Goal: Task Accomplishment & Management: Use online tool/utility

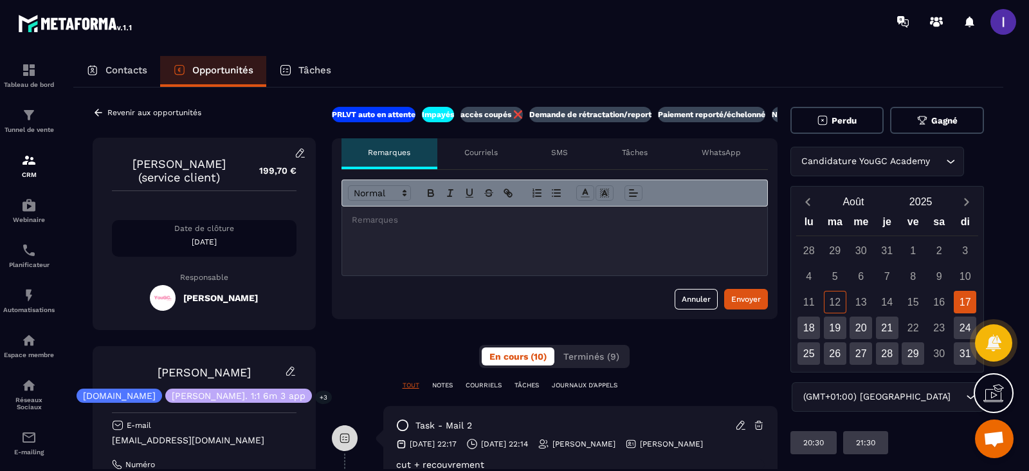
click at [102, 108] on icon at bounding box center [99, 113] width 12 height 12
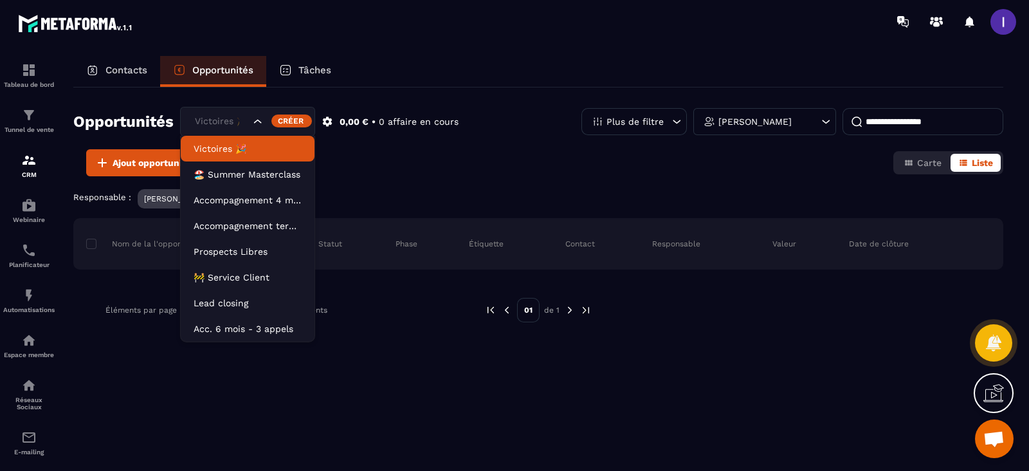
click at [239, 112] on div "Victoires 🎉" at bounding box center [247, 122] width 135 height 30
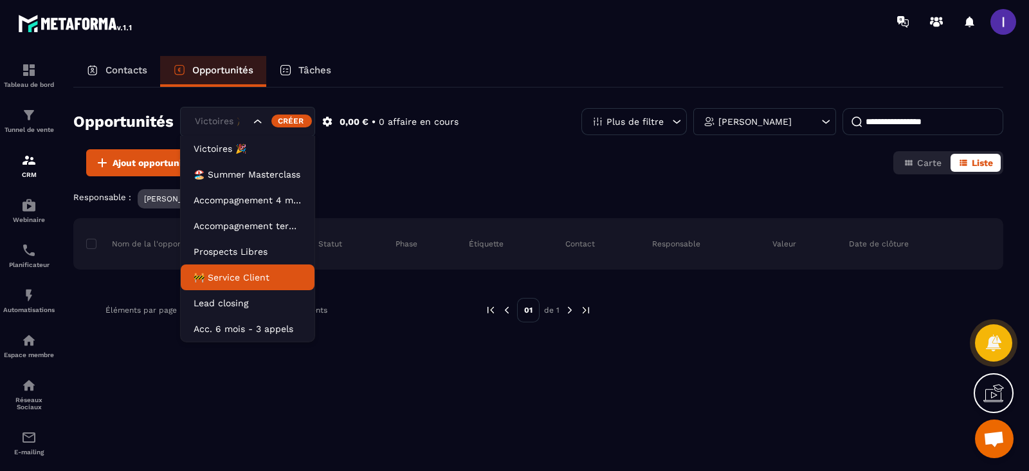
drag, startPoint x: 212, startPoint y: 279, endPoint x: 320, endPoint y: 249, distance: 111.4
click at [213, 279] on p "🚧 Service Client" at bounding box center [248, 277] width 108 height 13
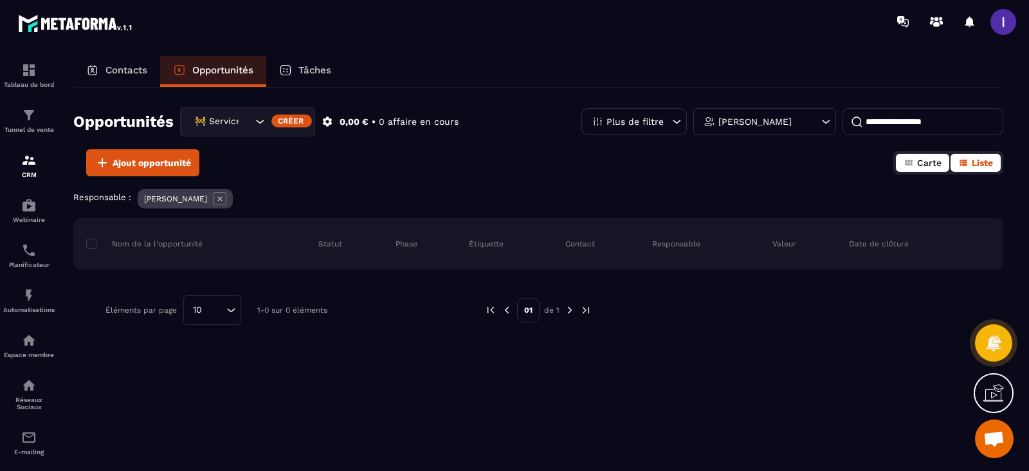
click at [912, 164] on icon "button" at bounding box center [908, 163] width 7 height 6
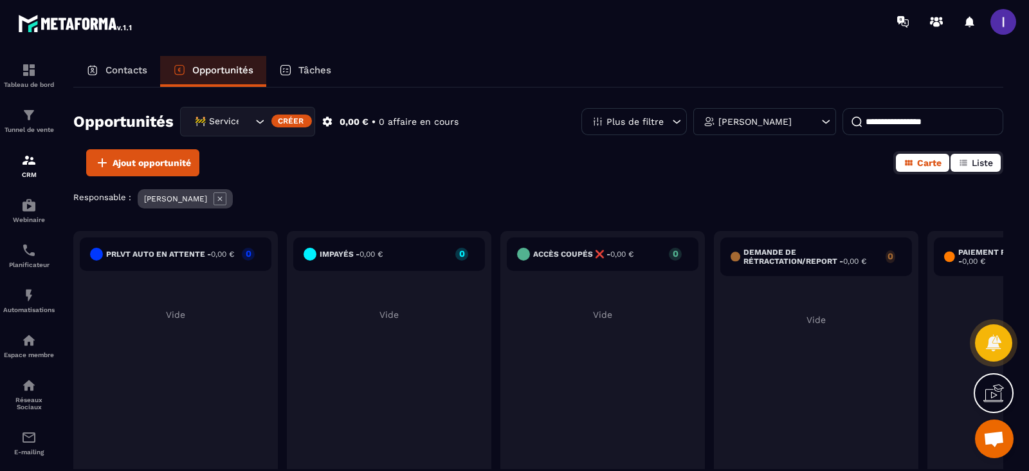
click at [984, 163] on span "Liste" at bounding box center [982, 163] width 21 height 10
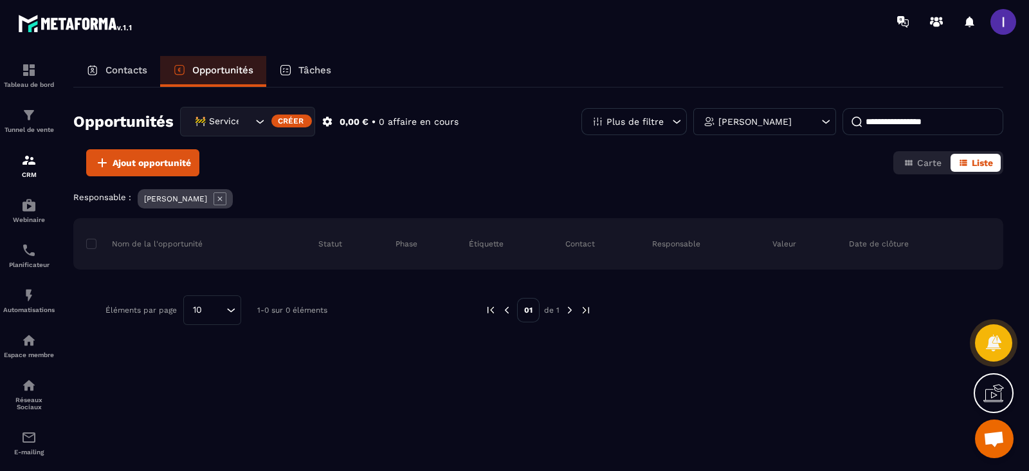
click at [930, 110] on input at bounding box center [923, 121] width 161 height 27
type input "******"
click at [226, 196] on icon at bounding box center [220, 198] width 13 height 13
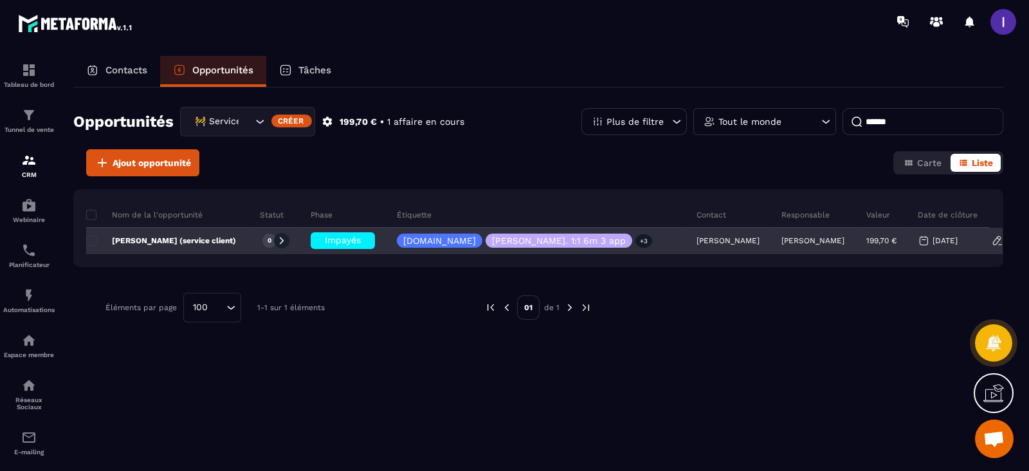
click at [782, 237] on p "[PERSON_NAME]" at bounding box center [813, 240] width 63 height 9
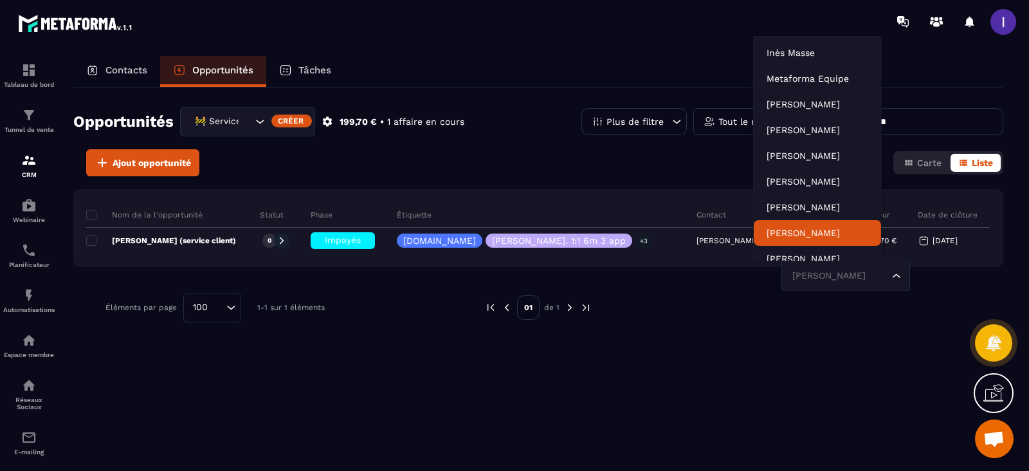
scroll to position [9, 0]
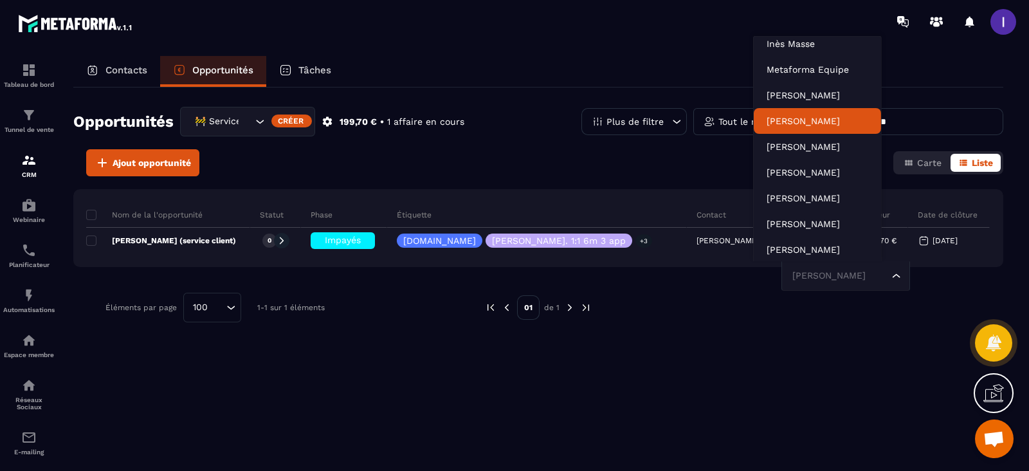
click at [793, 128] on li "[PERSON_NAME]" at bounding box center [817, 121] width 127 height 26
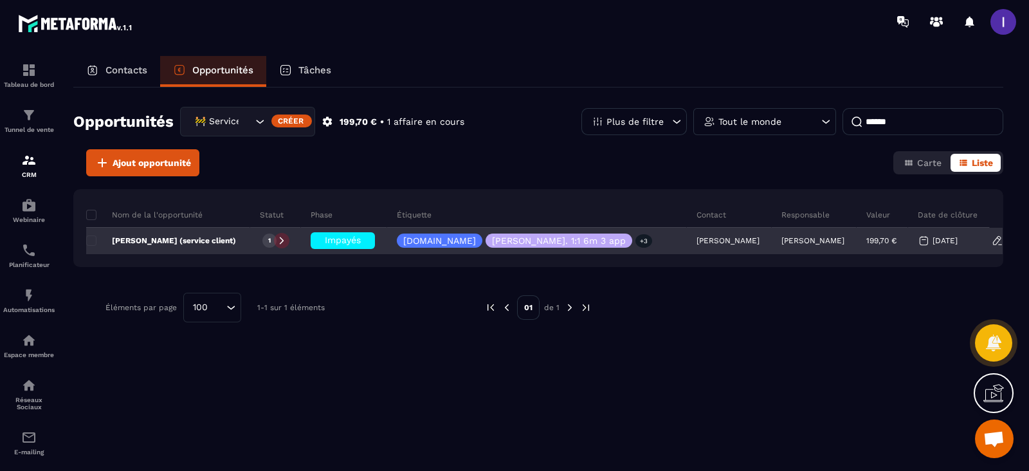
click at [334, 236] on span "Impayés" at bounding box center [343, 240] width 36 height 10
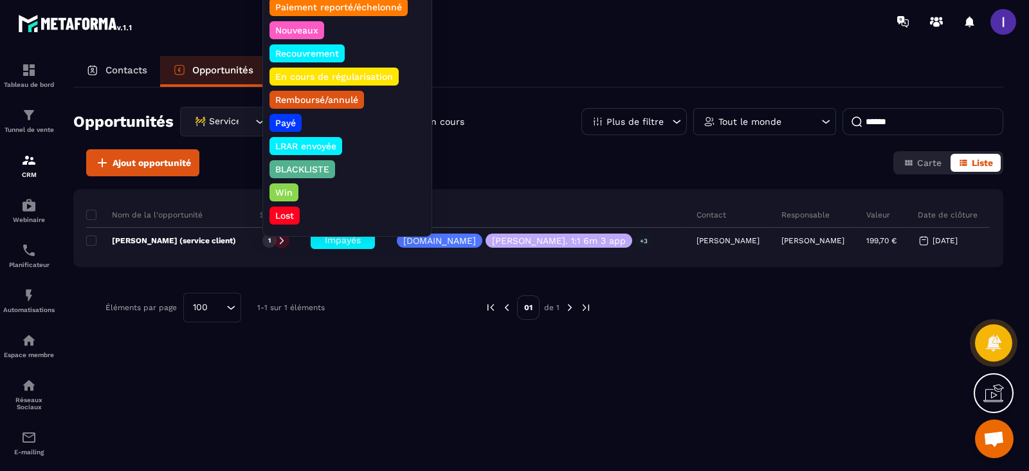
click at [332, 48] on p "Recouvrement" at bounding box center [307, 53] width 68 height 13
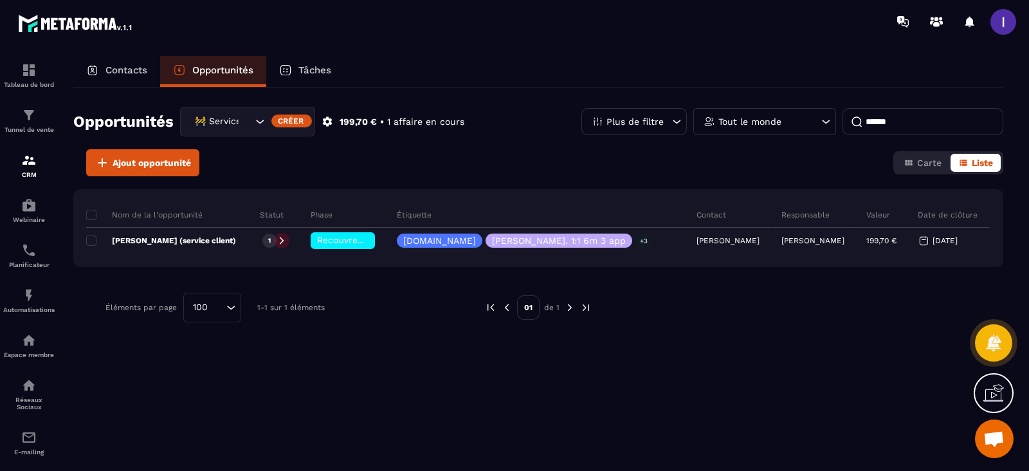
click at [377, 359] on div "Nom de la l'opportunité Statut Phase Étiquette Contact Responsable Valeur Date …" at bounding box center [538, 295] width 930 height 213
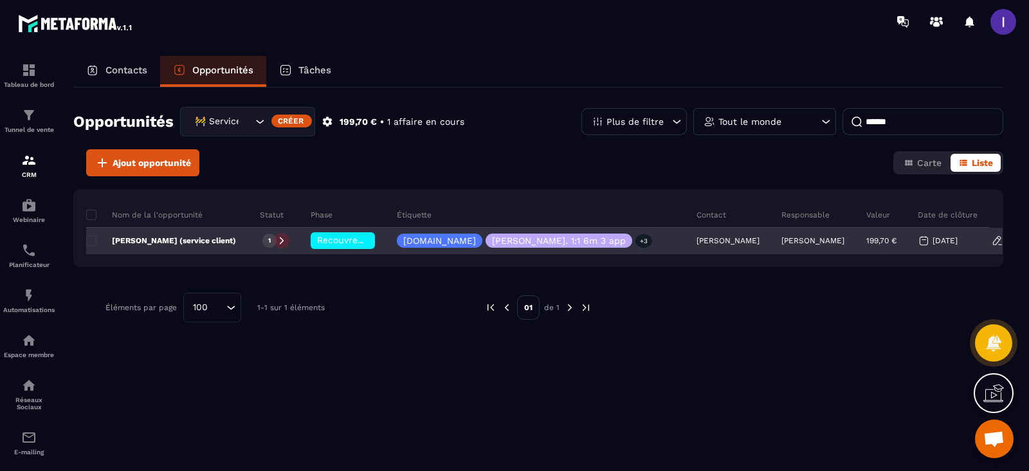
click at [280, 243] on icon at bounding box center [281, 240] width 9 height 9
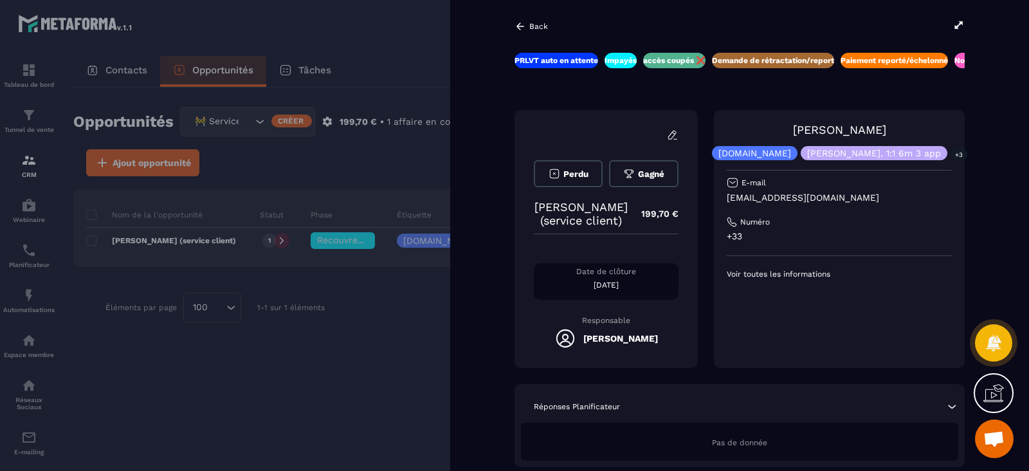
scroll to position [0, 75]
